Goal: Navigation & Orientation: Find specific page/section

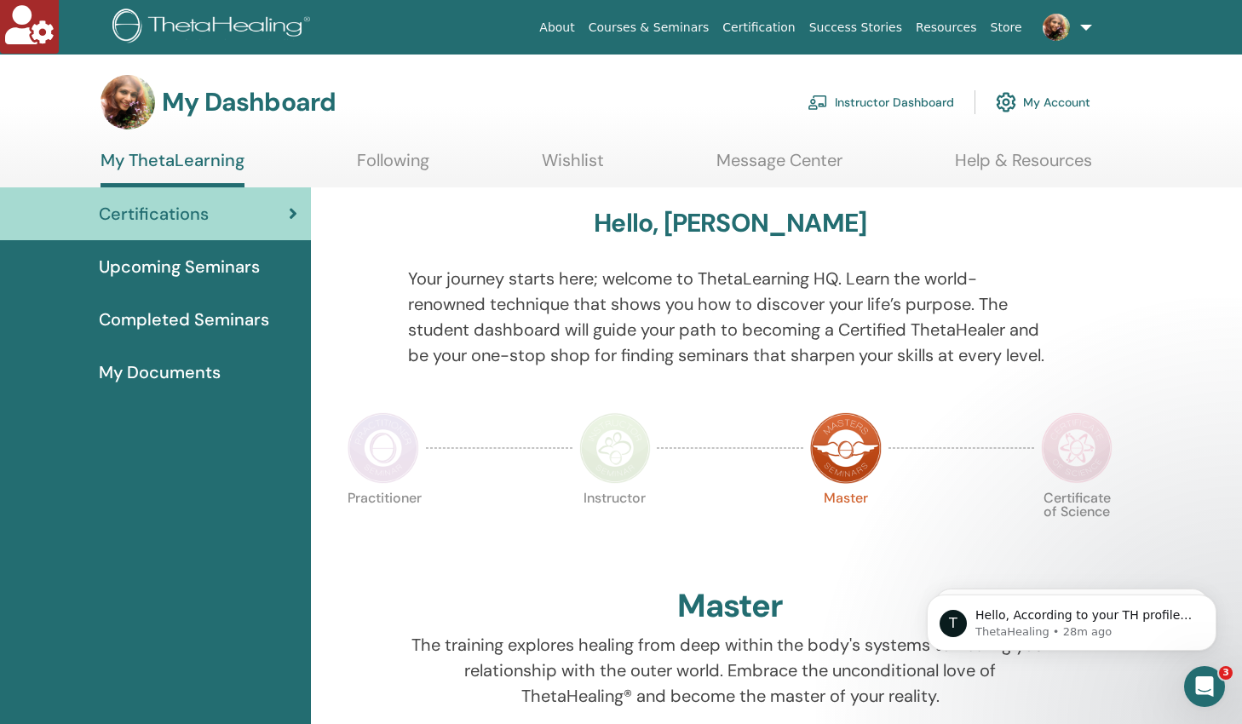
click at [897, 102] on link "Instructor Dashboard" at bounding box center [881, 101] width 147 height 37
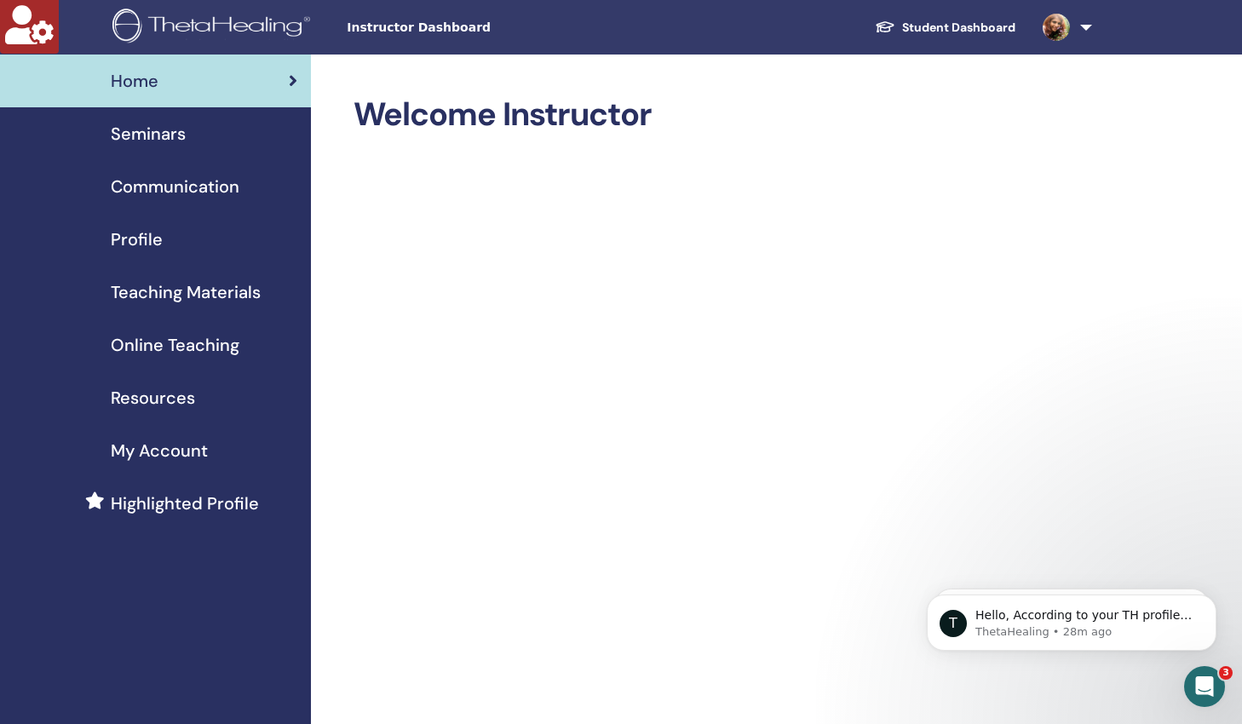
click at [220, 343] on span "Online Teaching" at bounding box center [175, 345] width 129 height 26
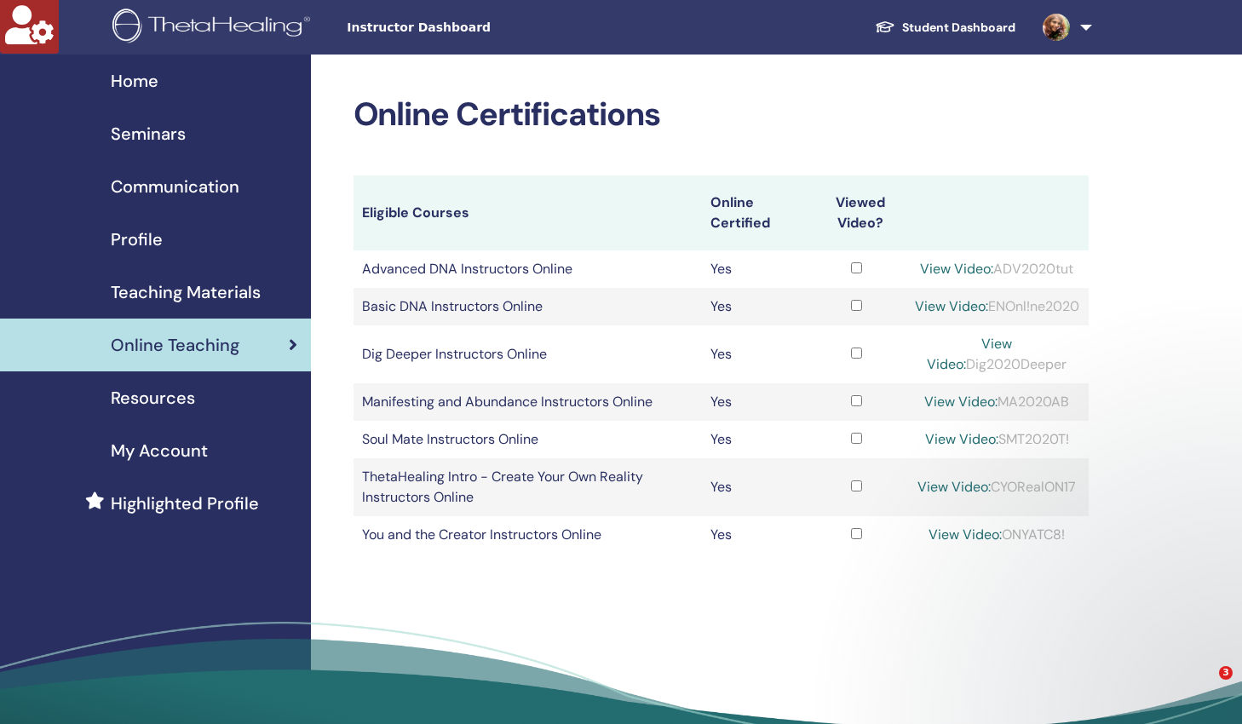
click at [202, 292] on span "Teaching Materials" at bounding box center [186, 292] width 150 height 26
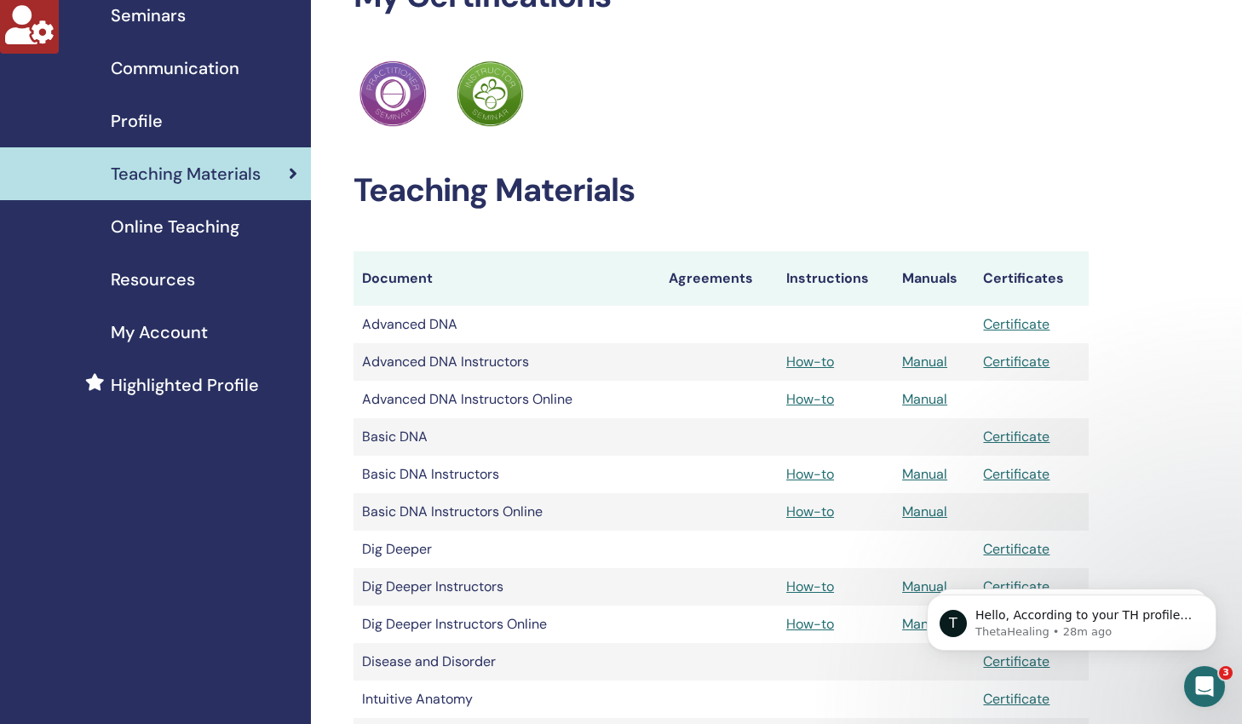
scroll to position [181, 0]
